Goal: Task Accomplishment & Management: Use online tool/utility

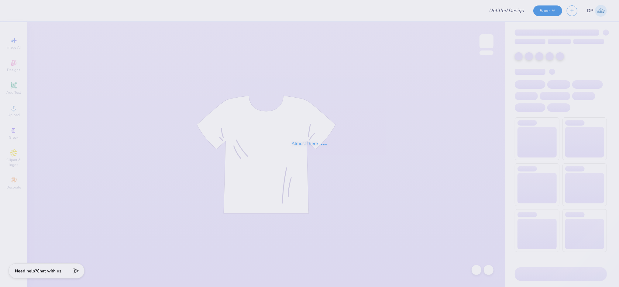
type input "[US_STATE][GEOGRAPHIC_DATA] : [PERSON_NAME]"
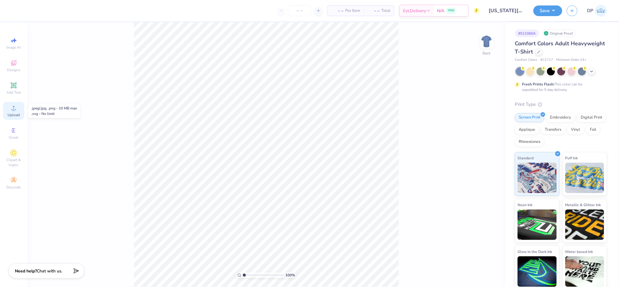
click at [17, 106] on icon at bounding box center [13, 107] width 7 height 7
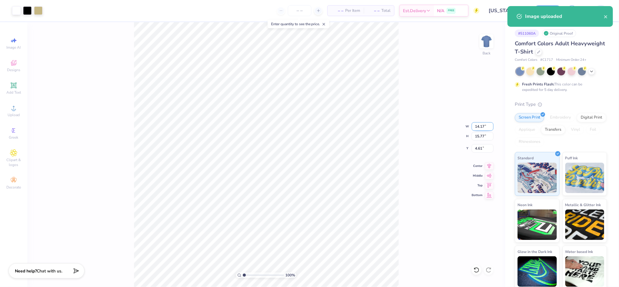
click at [481, 127] on input "14.17" at bounding box center [483, 126] width 22 height 9
click at [481, 126] on input "14.17" at bounding box center [483, 126] width 22 height 9
type input "11.00"
type input "12.24"
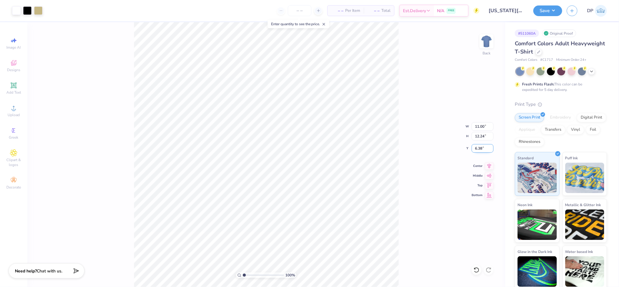
click at [477, 145] on input "6.38" at bounding box center [483, 148] width 22 height 9
type input "2.00"
click at [480, 124] on input "11.00" at bounding box center [483, 126] width 22 height 9
click at [480, 123] on input "11.00" at bounding box center [483, 126] width 22 height 9
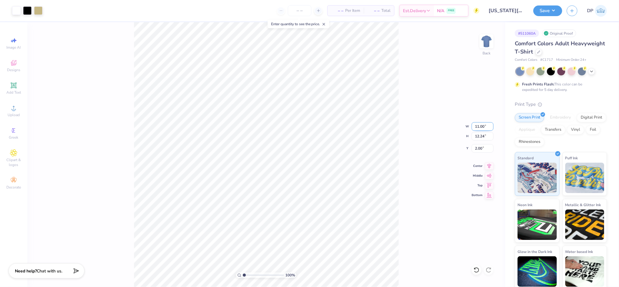
click at [480, 123] on input "11.00" at bounding box center [483, 126] width 22 height 9
type input "10.00"
type input "11.13"
click at [477, 147] on input "2.56" at bounding box center [483, 148] width 22 height 9
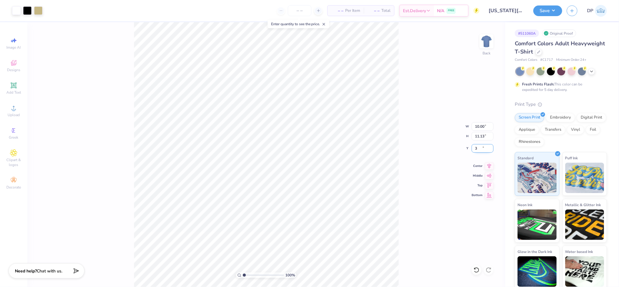
type input "3.00"
click at [478, 153] on div "100 % Back W 10.00 10.00 " H 11.13 11.13 " Y 3.00 3.00 " Center Middle Top Bott…" at bounding box center [266, 154] width 478 height 265
click at [478, 153] on div "100 % Back W 10.00 H 11.13 Y 3.00 Center Middle Top Bottom" at bounding box center [266, 154] width 478 height 265
click at [209, 191] on div "100 % Back" at bounding box center [266, 154] width 478 height 265
click at [477, 149] on input "3.00" at bounding box center [483, 148] width 22 height 9
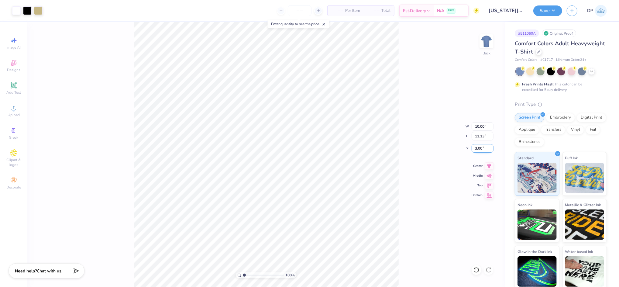
click at [477, 149] on input "3.00" at bounding box center [483, 148] width 22 height 9
type input "2.50"
click at [437, 130] on div "100 % Back W 10.00 10.00 " H 11.13 11.13 " Y 2.50 2.50 " Center Middle Top Bott…" at bounding box center [266, 154] width 478 height 265
type input "1.64"
click at [247, 277] on input "range" at bounding box center [263, 274] width 41 height 5
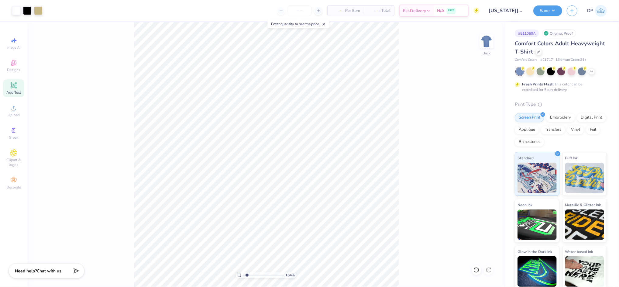
click at [14, 90] on span "Add Text" at bounding box center [13, 92] width 15 height 5
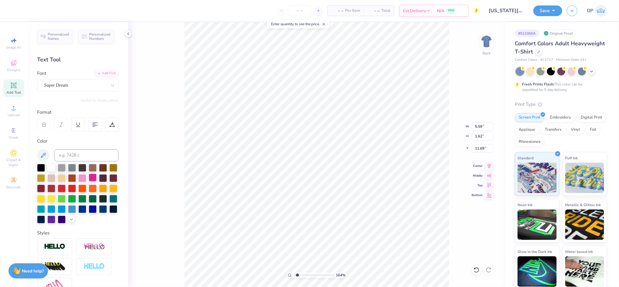
click at [97, 177] on div at bounding box center [93, 178] width 8 height 8
type input "14.51"
type textarea "KAPPA"
click at [104, 74] on div "Add Font" at bounding box center [107, 72] width 24 height 7
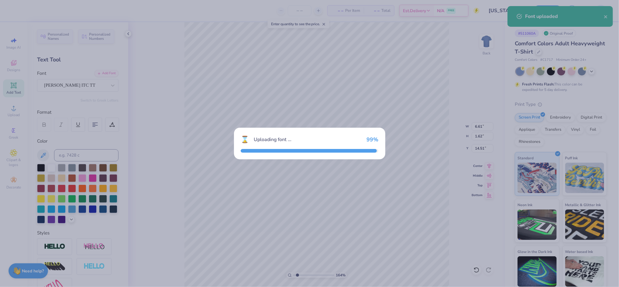
type input "4.07"
type input "1.70"
type input "14.47"
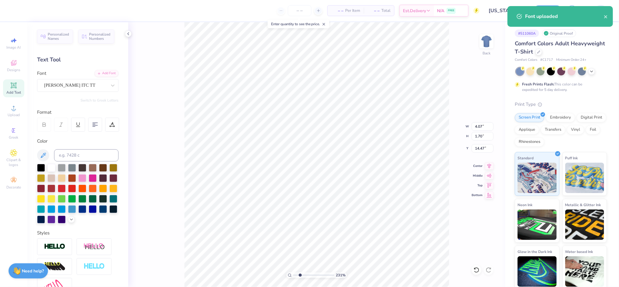
type input "2.31"
click at [300, 274] on input "range" at bounding box center [313, 274] width 41 height 5
type input "6.37"
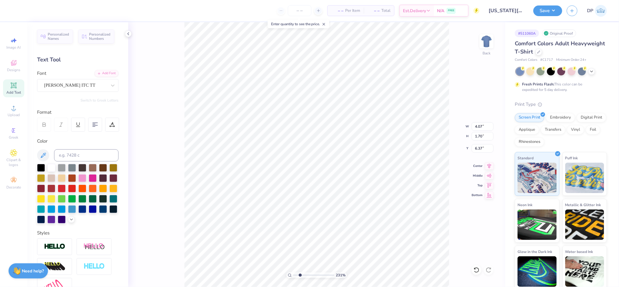
type input "4.40"
type input "1.83"
type input "6.23"
click at [12, 87] on icon at bounding box center [13, 85] width 5 height 5
click at [97, 175] on div at bounding box center [93, 178] width 8 height 8
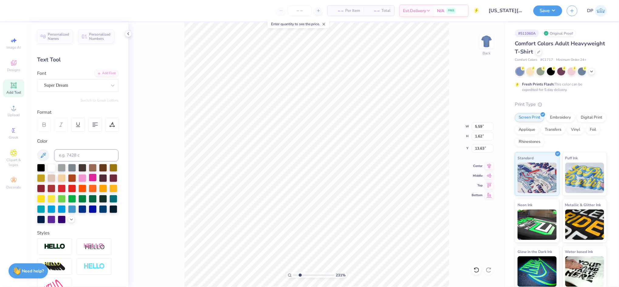
type input "13.34"
type input "6.78"
type input "1.96"
click at [103, 72] on div "Add Font" at bounding box center [107, 72] width 24 height 7
type input "2.70"
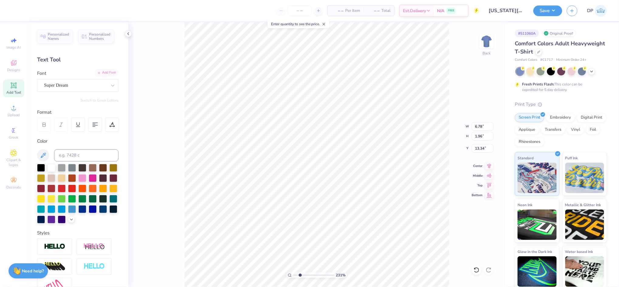
type input "0.78"
type textarea "konfidential"
click at [95, 74] on div "Add Font" at bounding box center [107, 72] width 24 height 7
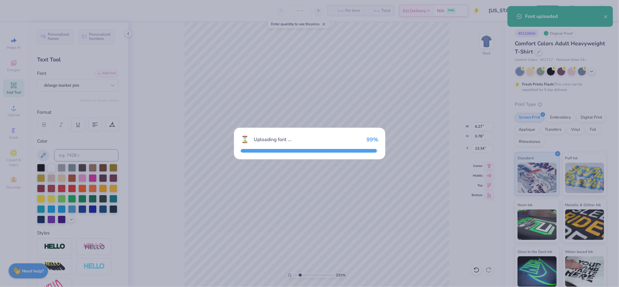
type input "9.08"
type input "0.89"
type input "13.28"
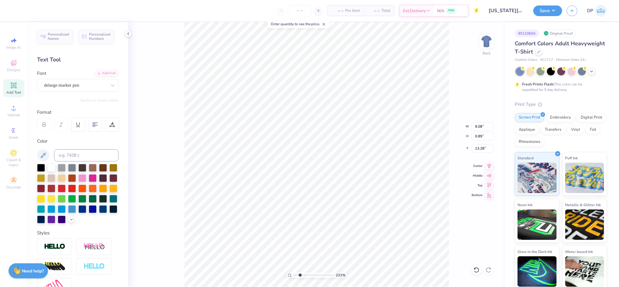
type input "3.52"
type input "0.35"
type input "8.98"
type input "4.60"
type input "0.45"
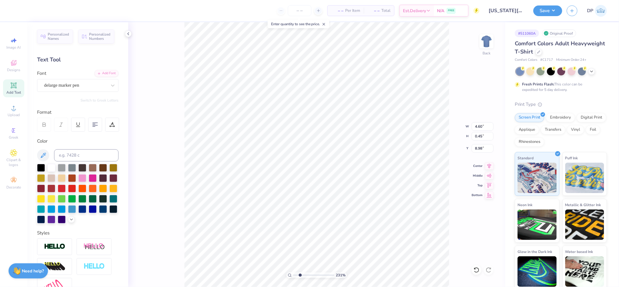
type input "8.93"
type input "4.67"
type input "0.46"
type input "8.92"
type input "4.59"
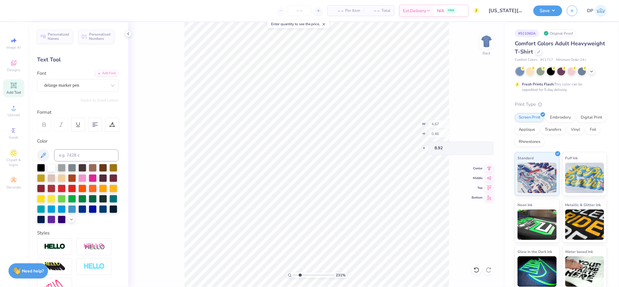
type input "0.45"
type input "8.93"
click at [12, 87] on icon at bounding box center [13, 85] width 5 height 5
click at [97, 177] on div at bounding box center [93, 178] width 8 height 8
type input "2.02"
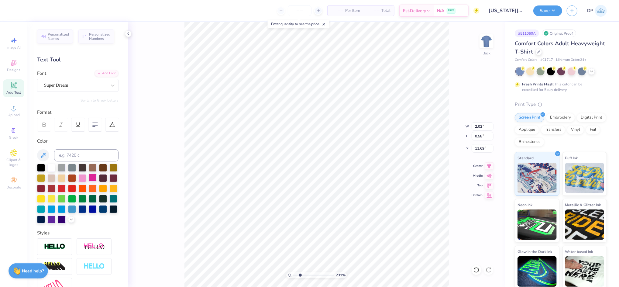
type input "0.58"
type input "14.85"
type textarea "2025"
click at [110, 73] on div "Add Font" at bounding box center [107, 72] width 24 height 7
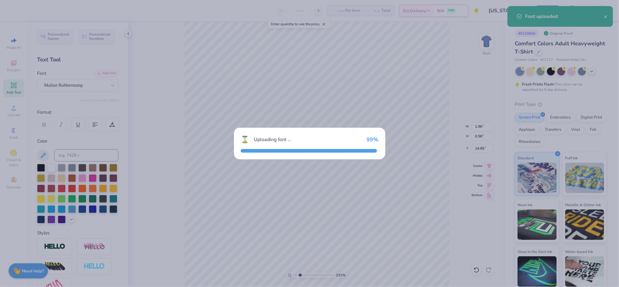
type input "1.84"
type input "0.63"
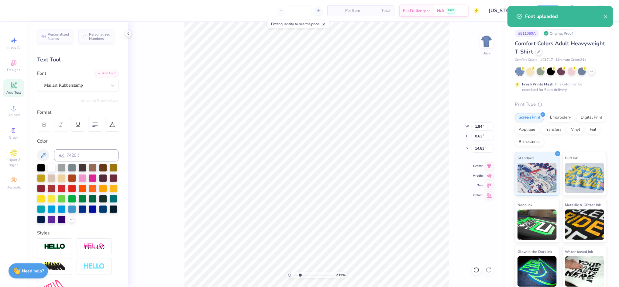
type input "12.76"
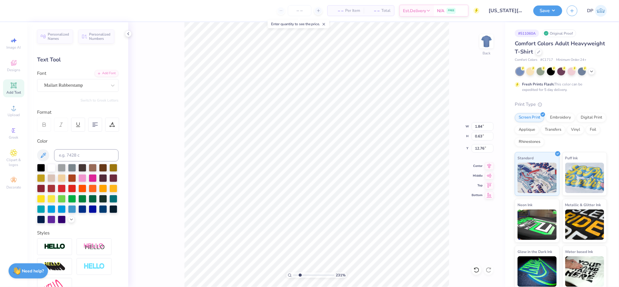
type input "1.23"
type input "0.42"
click at [110, 126] on icon at bounding box center [110, 126] width 1 height 1
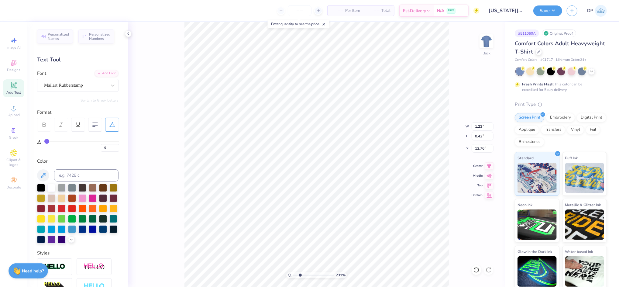
type input "1"
type input "2"
type input "3"
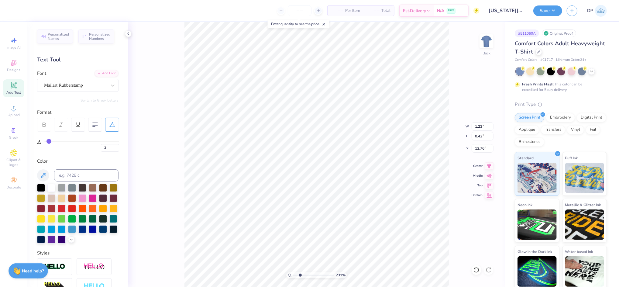
type input "3"
type input "4"
type input "5"
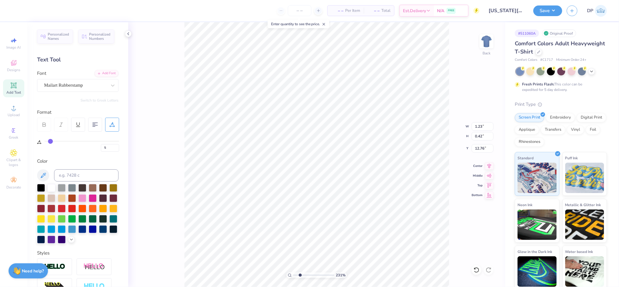
type input "6"
type input "7"
type input "8"
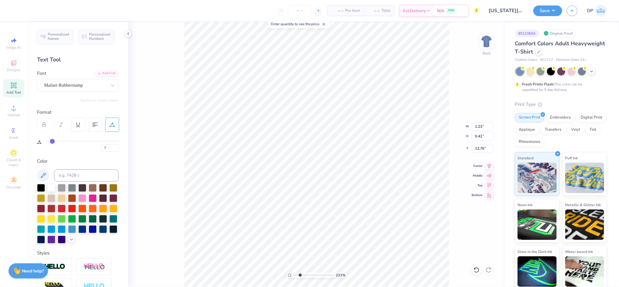
type input "8"
type input "9"
type input "10"
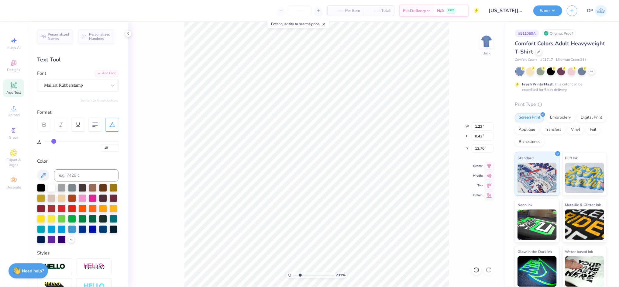
type input "11"
type input "12"
type input "13"
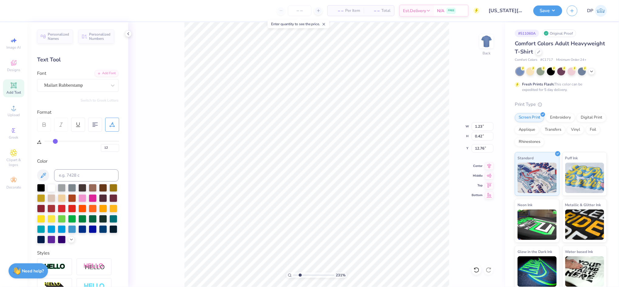
type input "13"
drag, startPoint x: 46, startPoint y: 142, endPoint x: 56, endPoint y: 142, distance: 9.4
type input "13"
click at [56, 142] on input "range" at bounding box center [81, 141] width 75 height 1
type input "1.44"
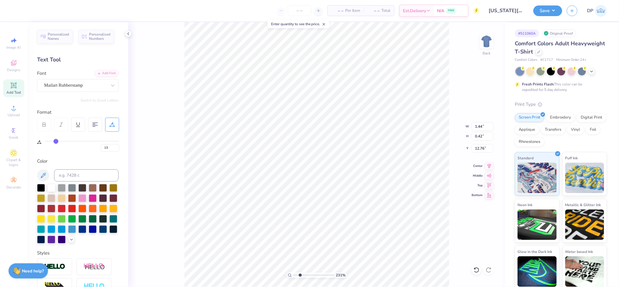
type input "14"
type input "15"
type input "16"
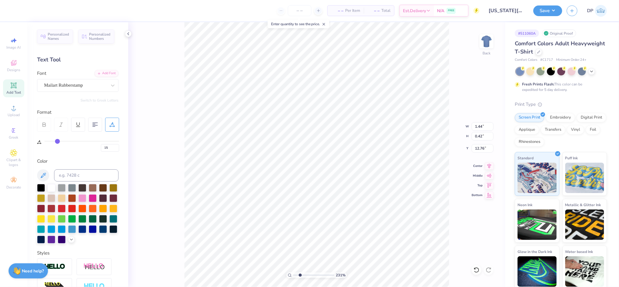
type input "16"
type input "17"
type input "18"
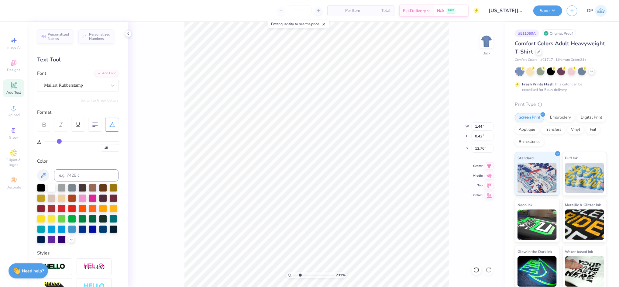
type input "19"
drag, startPoint x: 55, startPoint y: 141, endPoint x: 60, endPoint y: 141, distance: 4.6
type input "19"
click at [60, 141] on input "range" at bounding box center [81, 141] width 75 height 1
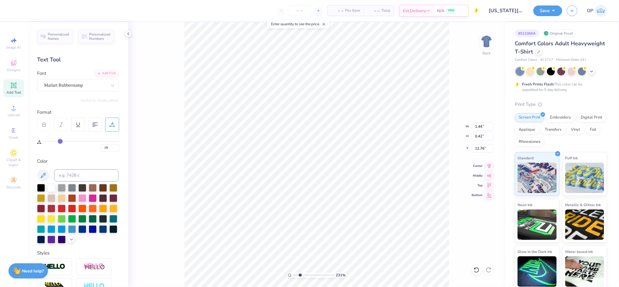
type input "1.54"
type input "12.78"
type input "4.59"
type input "4.27"
type input "8.93"
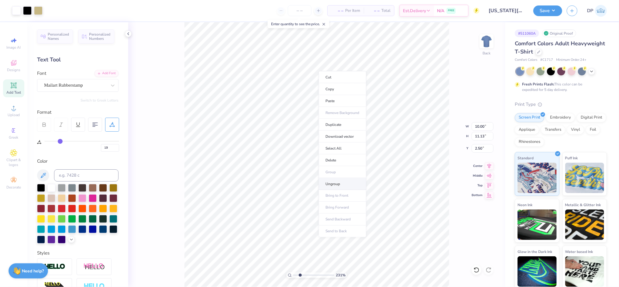
click at [335, 181] on li "Ungroup" at bounding box center [343, 184] width 48 height 12
type input "4.58"
type input "6.94"
type input "6.24"
drag, startPoint x: 292, startPoint y: 274, endPoint x: 297, endPoint y: 273, distance: 5.0
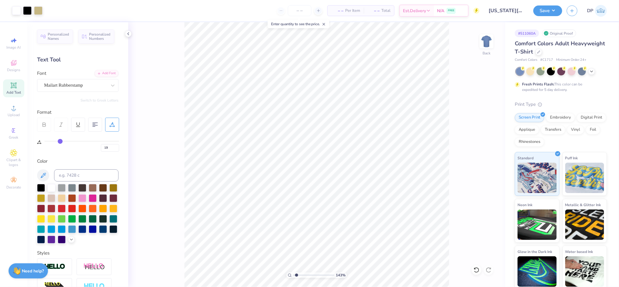
type input "1.43"
click at [297, 273] on input "range" at bounding box center [313, 274] width 41 height 5
click at [477, 270] on icon at bounding box center [477, 270] width 6 height 6
click at [364, 220] on li "Group" at bounding box center [369, 220] width 48 height 12
type input "4.61"
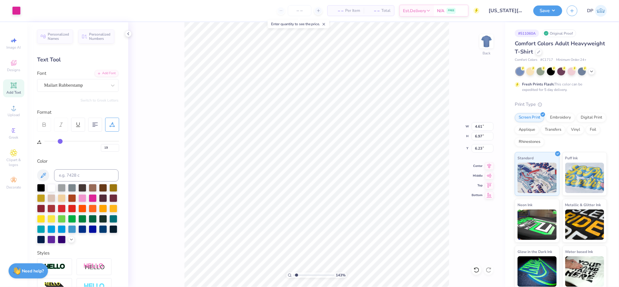
type input "6.97"
type input "6.23"
type input "0"
type input "4.61"
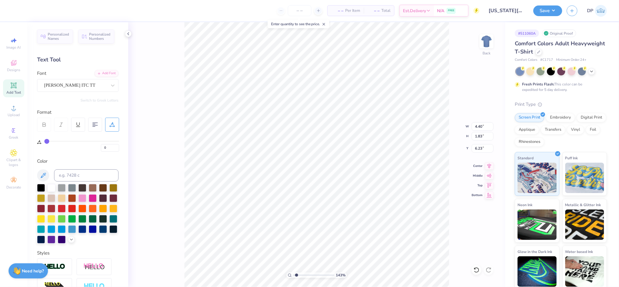
type input "3.15"
click at [17, 12] on div at bounding box center [16, 10] width 9 height 9
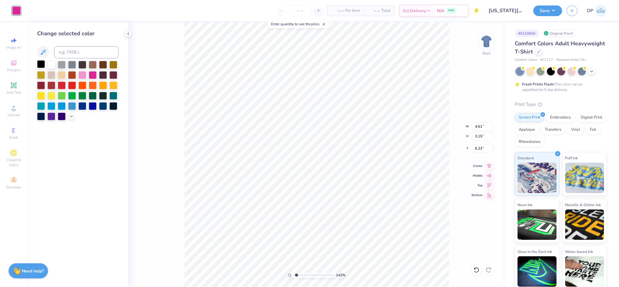
click at [40, 65] on div at bounding box center [41, 64] width 8 height 8
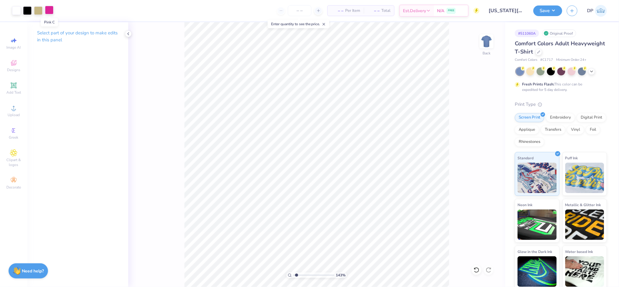
click at [52, 11] on div at bounding box center [49, 10] width 9 height 9
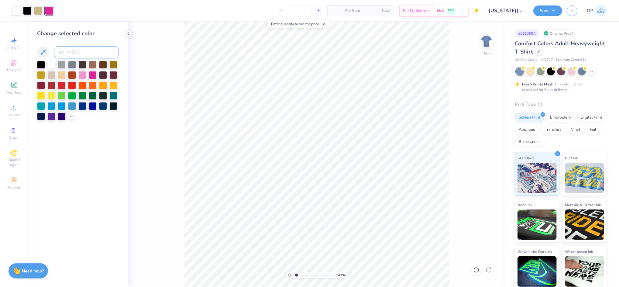
click at [67, 49] on input at bounding box center [86, 52] width 64 height 12
type input "4526C"
click at [67, 51] on input "4526C" at bounding box center [86, 52] width 64 height 12
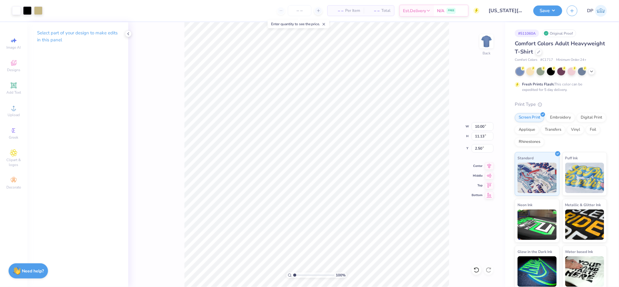
drag, startPoint x: 298, startPoint y: 274, endPoint x: 282, endPoint y: 278, distance: 16.0
type input "1"
click at [293, 278] on input "range" at bounding box center [313, 274] width 41 height 5
click at [313, 220] on li "Group" at bounding box center [329, 220] width 48 height 12
click at [547, 12] on button "Save" at bounding box center [547, 10] width 29 height 11
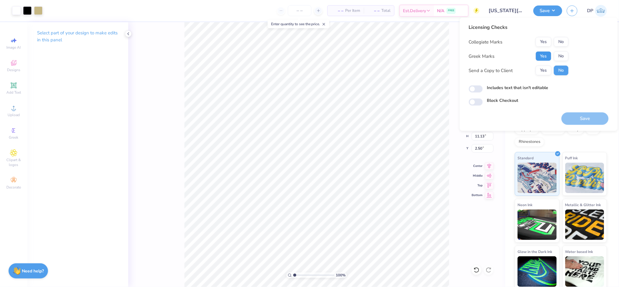
click at [548, 52] on button "Yes" at bounding box center [544, 56] width 16 height 10
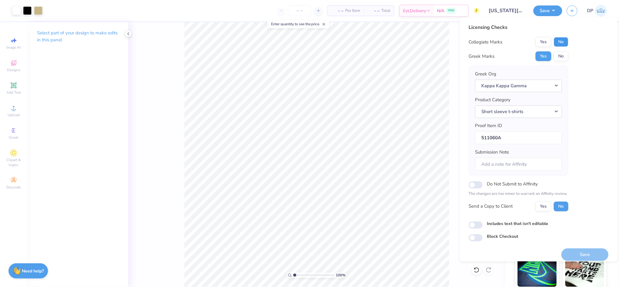
click at [563, 43] on button "No" at bounding box center [561, 42] width 15 height 10
click at [542, 203] on button "Yes" at bounding box center [544, 206] width 16 height 10
click at [500, 226] on label "Includes text that isn't editable" at bounding box center [517, 223] width 61 height 6
click at [483, 226] on input "Includes text that isn't editable" at bounding box center [476, 224] width 14 height 7
click at [541, 226] on label "Includes text that isn't editable" at bounding box center [517, 223] width 61 height 6
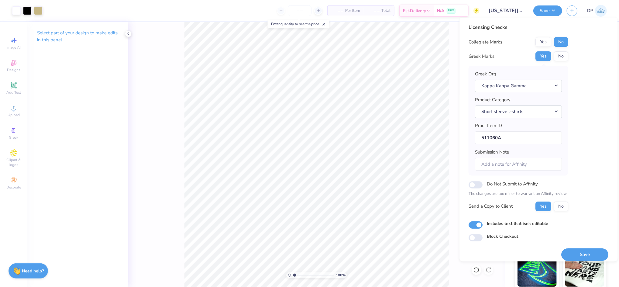
click at [483, 226] on input "Includes text that isn't editable" at bounding box center [476, 224] width 14 height 7
checkbox input "false"
click at [574, 251] on button "Save" at bounding box center [585, 254] width 47 height 12
